Goal: Task Accomplishment & Management: Manage account settings

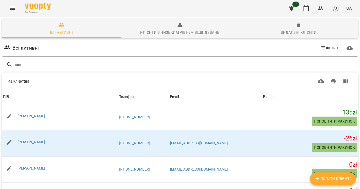
click at [14, 6] on icon "Menu" at bounding box center [12, 8] width 6 height 6
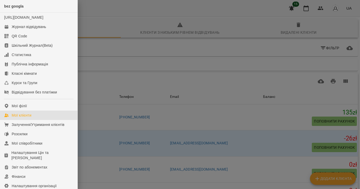
click at [90, 49] on div at bounding box center [180, 94] width 360 height 189
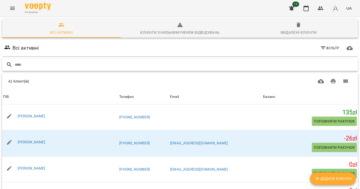
click at [80, 62] on input "text" at bounding box center [185, 64] width 341 height 9
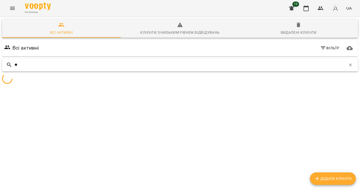
type input "*"
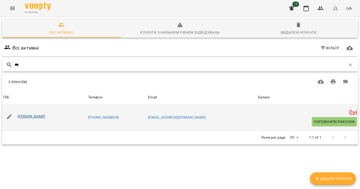
type input "***"
click at [36, 116] on link "Alina Kuzmenko" at bounding box center [32, 116] width 28 height 4
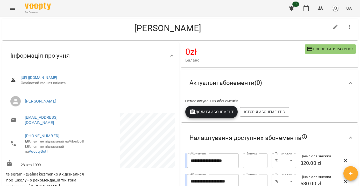
scroll to position [12, 0]
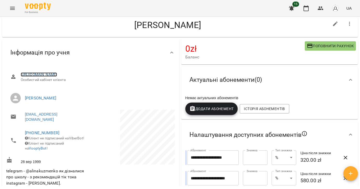
copy link "https://pl.voopty.com/client/6729e88e05bf1002a5d9a17f/684098c96fd4484a3e6227b1"
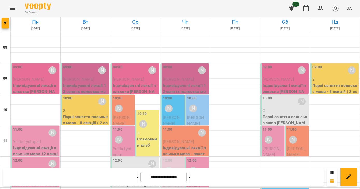
click at [12, 8] on icon "Menu" at bounding box center [12, 8] width 6 height 6
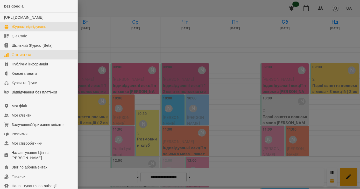
click at [24, 57] on div "Статистика" at bounding box center [22, 54] width 20 height 5
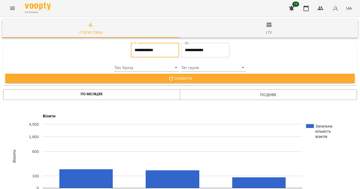
click at [148, 51] on input "**********" at bounding box center [155, 50] width 48 height 15
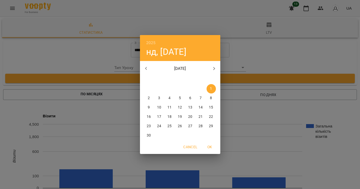
click at [144, 68] on icon "button" at bounding box center [146, 68] width 6 height 6
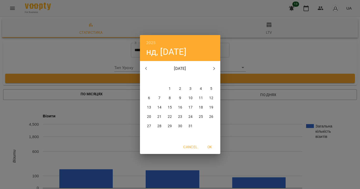
click at [144, 68] on icon "button" at bounding box center [146, 68] width 6 height 6
click at [191, 86] on p "1" at bounding box center [190, 88] width 2 height 5
type input "**********"
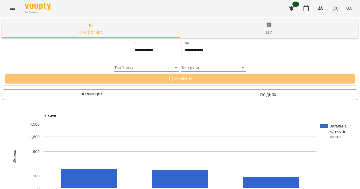
click at [183, 79] on span "Оновити" at bounding box center [179, 78] width 341 height 6
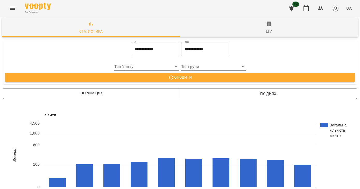
scroll to position [71, 0]
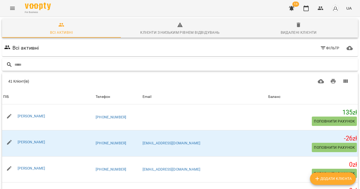
click at [67, 65] on input "text" at bounding box center [185, 64] width 341 height 9
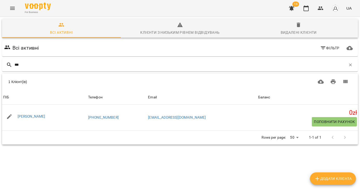
type input "***"
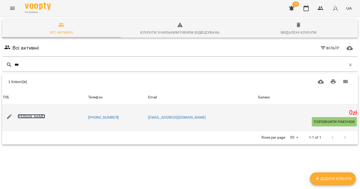
click at [37, 117] on link "Alina Kuzmenko" at bounding box center [32, 116] width 28 height 4
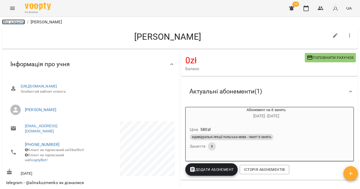
click at [9, 21] on link "Мої клієнти" at bounding box center [13, 21] width 23 height 5
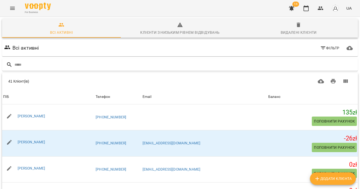
click at [11, 10] on icon "Menu" at bounding box center [12, 8] width 6 height 6
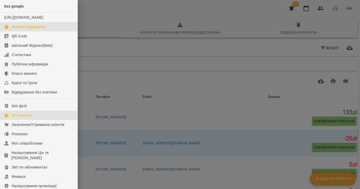
drag, startPoint x: 22, startPoint y: 33, endPoint x: 53, endPoint y: 32, distance: 31.6
click at [22, 29] on div "Журнал відвідувань" at bounding box center [29, 26] width 34 height 5
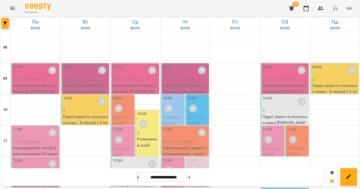
click at [137, 177] on button at bounding box center [137, 176] width 1 height 11
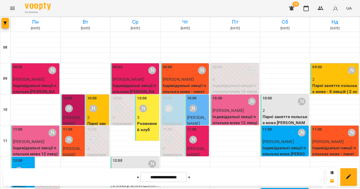
click at [16, 9] on button "Menu" at bounding box center [12, 8] width 12 height 12
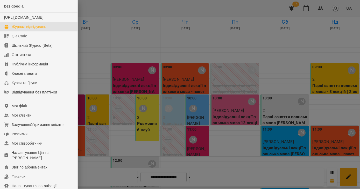
click at [245, 137] on div at bounding box center [180, 94] width 360 height 189
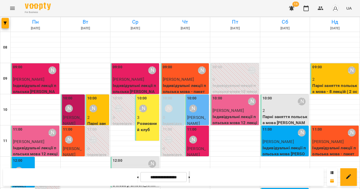
click at [190, 176] on button at bounding box center [189, 176] width 1 height 11
type input "**********"
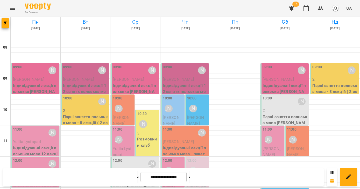
click at [42, 82] on p "[PERSON_NAME]" at bounding box center [35, 79] width 45 height 6
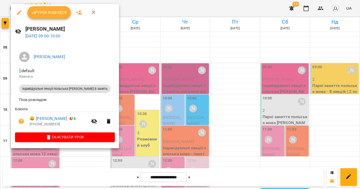
click at [38, 11] on span "Урок відбувся" at bounding box center [49, 12] width 35 height 6
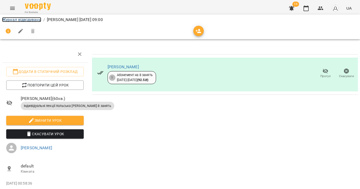
click at [18, 18] on link "Журнал відвідувань" at bounding box center [21, 19] width 39 height 5
